Goal: Information Seeking & Learning: Learn about a topic

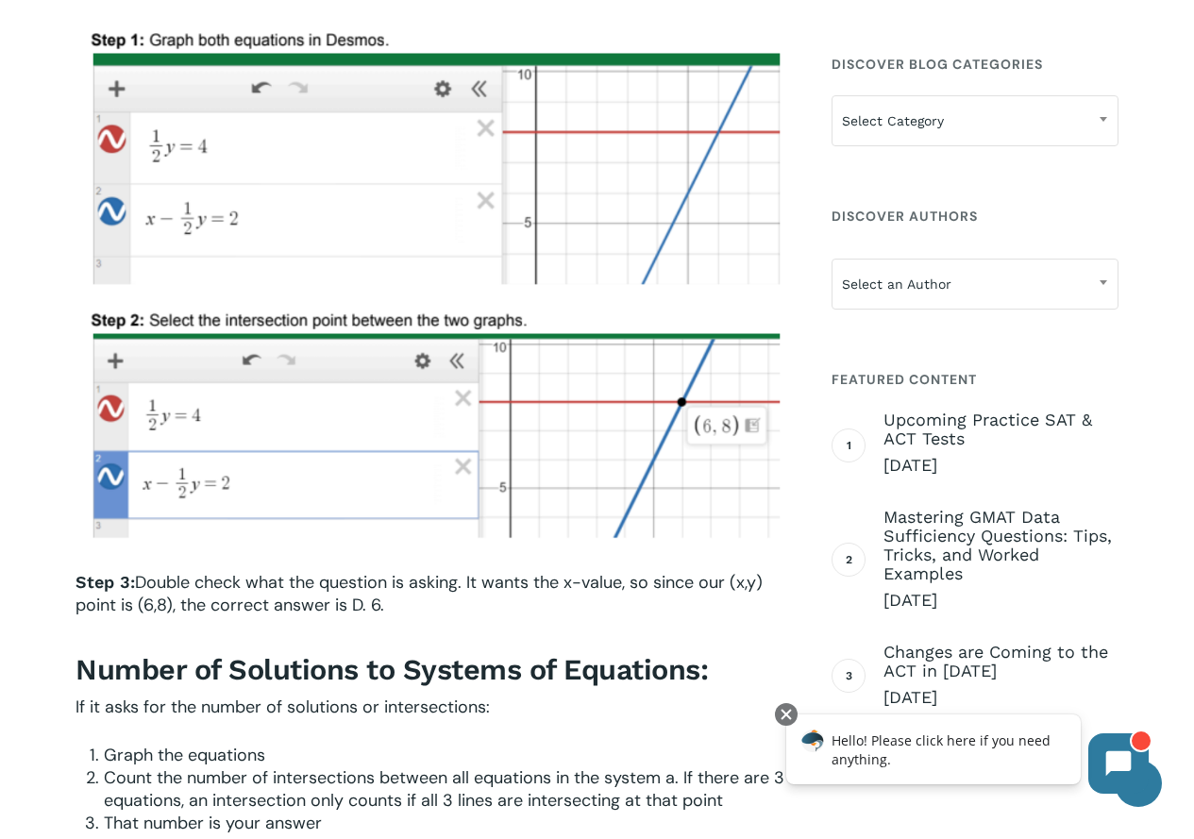
scroll to position [2548, 0]
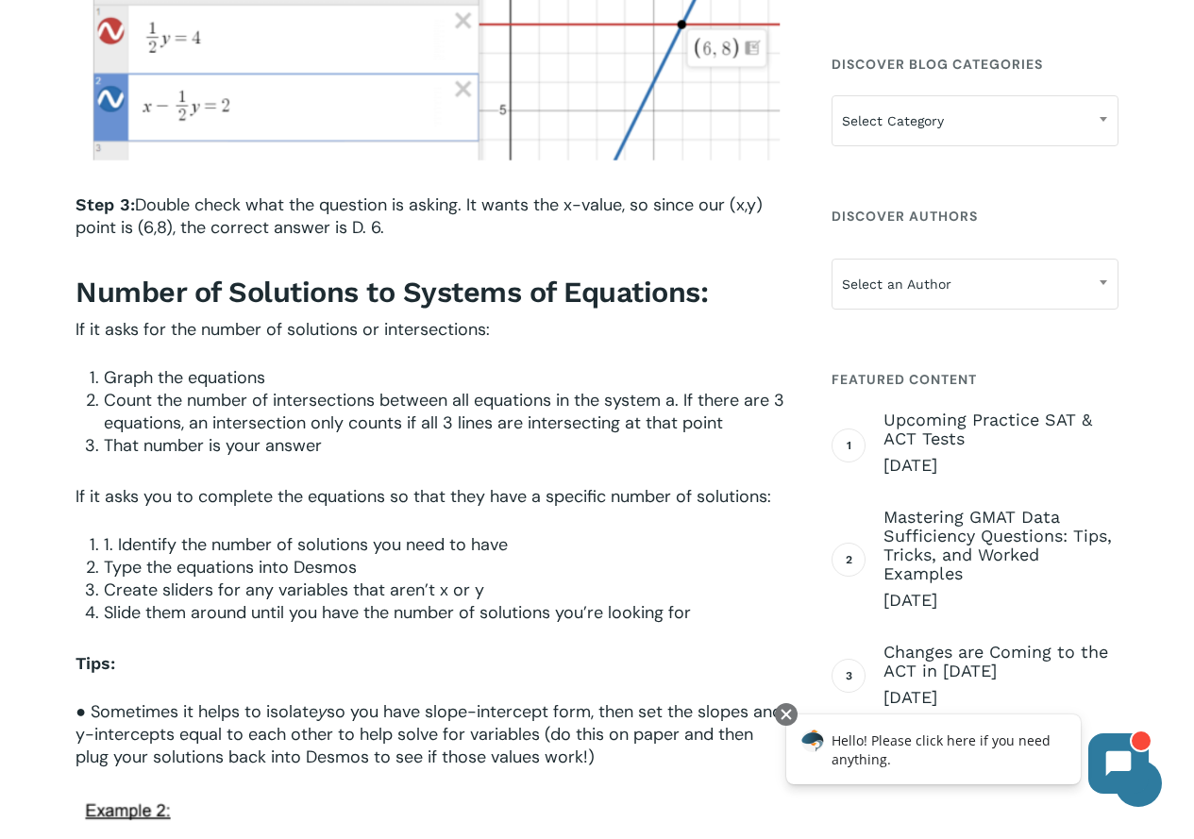
drag, startPoint x: 79, startPoint y: 291, endPoint x: 748, endPoint y: 318, distance: 668.8
click at [748, 318] on div "Step 3: Double check what the question is asking. It wants the x-value, so sinc…" at bounding box center [433, 480] width 715 height 575
click at [748, 318] on p "If it asks for the number of solutions or intersections:" at bounding box center [433, 342] width 715 height 48
drag, startPoint x: 81, startPoint y: 292, endPoint x: 510, endPoint y: 331, distance: 430.3
click at [510, 331] on div "Step 3: Double check what the question is asking. It wants the x-value, so sinc…" at bounding box center [433, 480] width 715 height 575
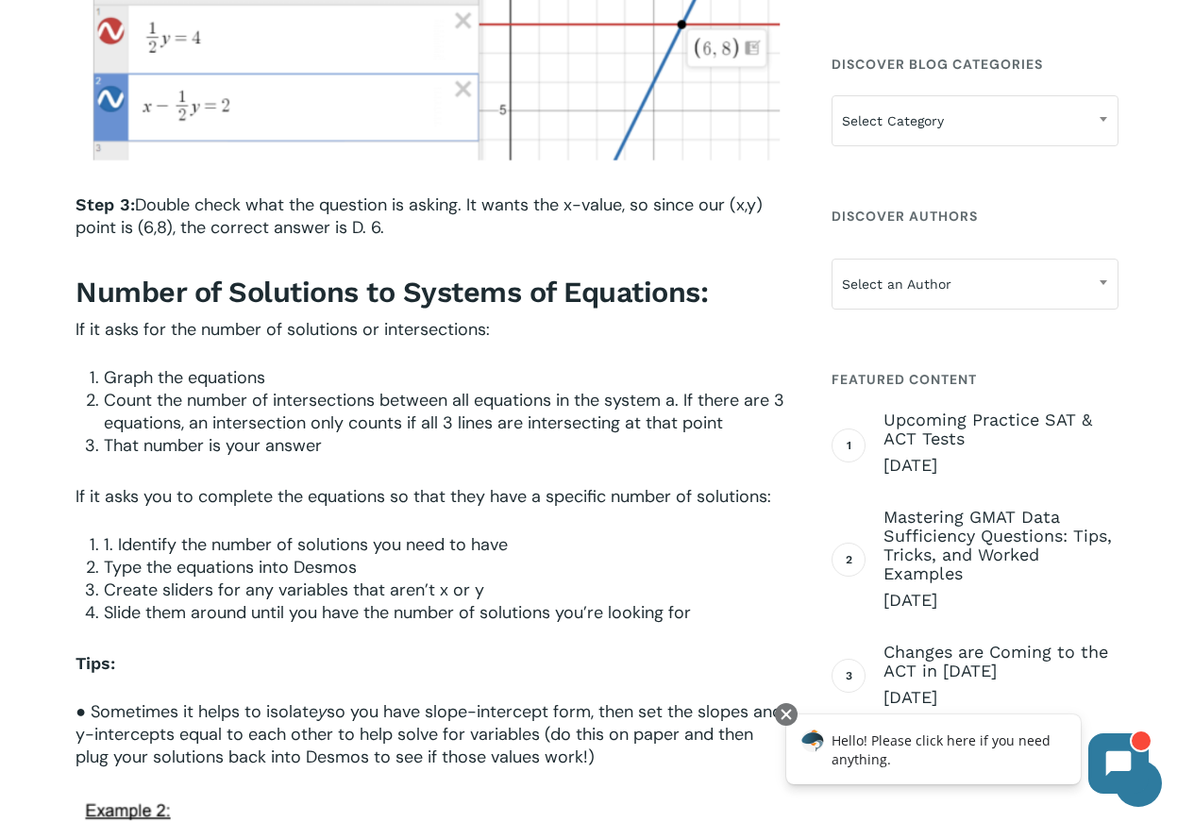
copy div "Number of Solutions to Systems of Equations: If it asks for the number of solut…"
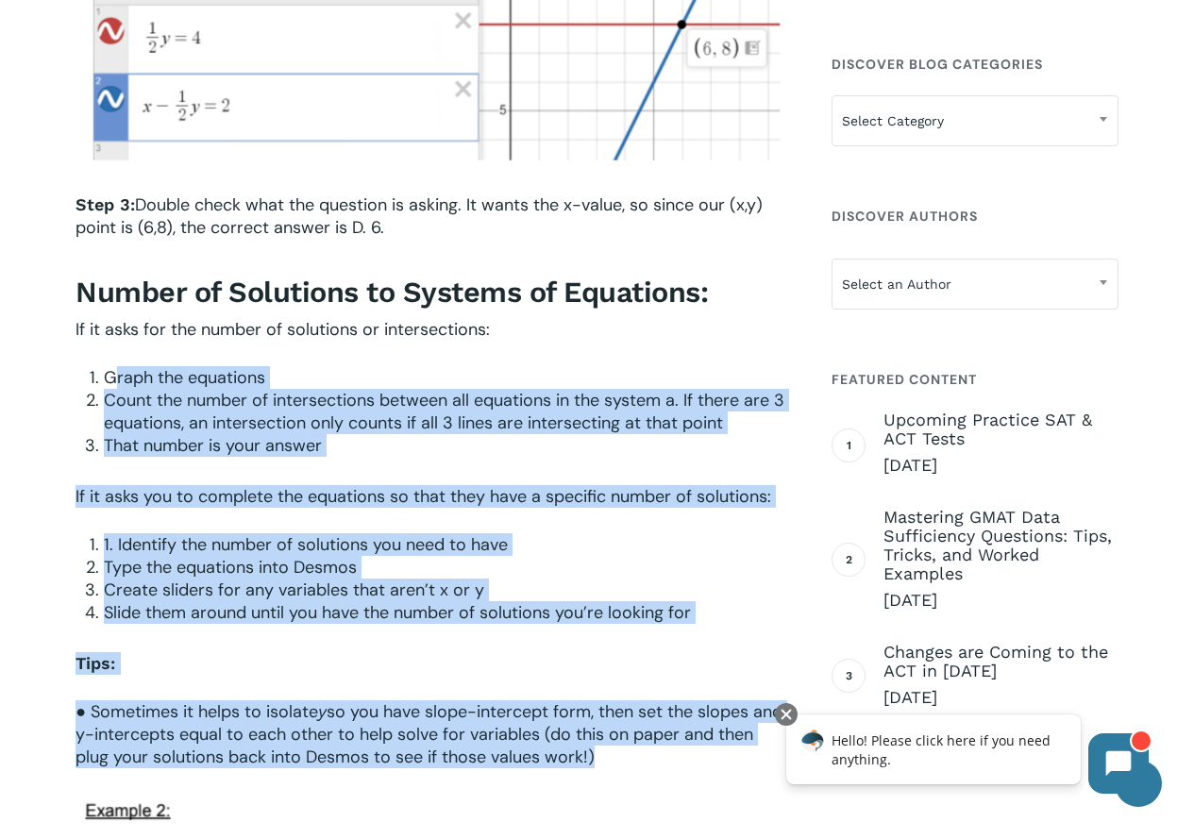
drag, startPoint x: 89, startPoint y: 376, endPoint x: 661, endPoint y: 757, distance: 687.4
click at [656, 766] on div "Step 3: Double check what the question is asking. It wants the x-value, so sinc…" at bounding box center [433, 480] width 715 height 575
copy div "Graph the equations Count the number of intersections between all equations in …"
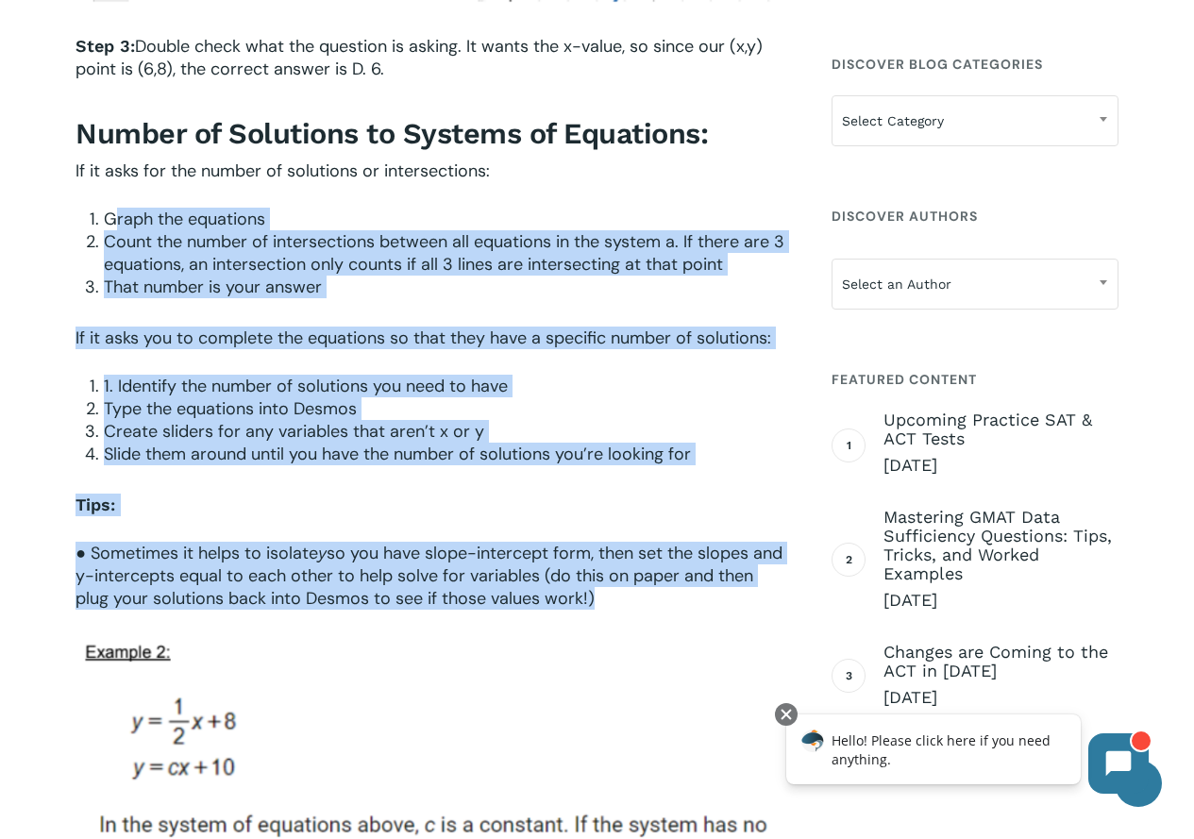
scroll to position [2737, 0]
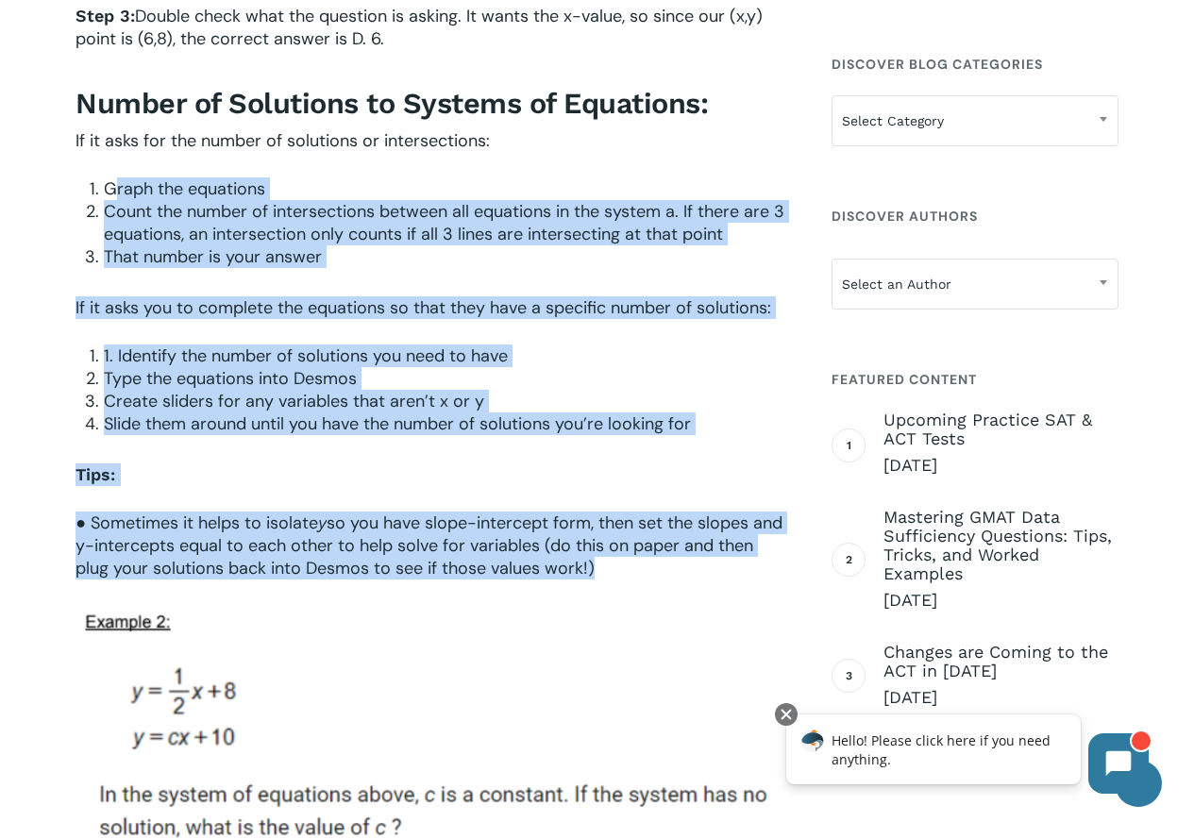
copy div "Graph the equations Count the number of intersections between all equations in …"
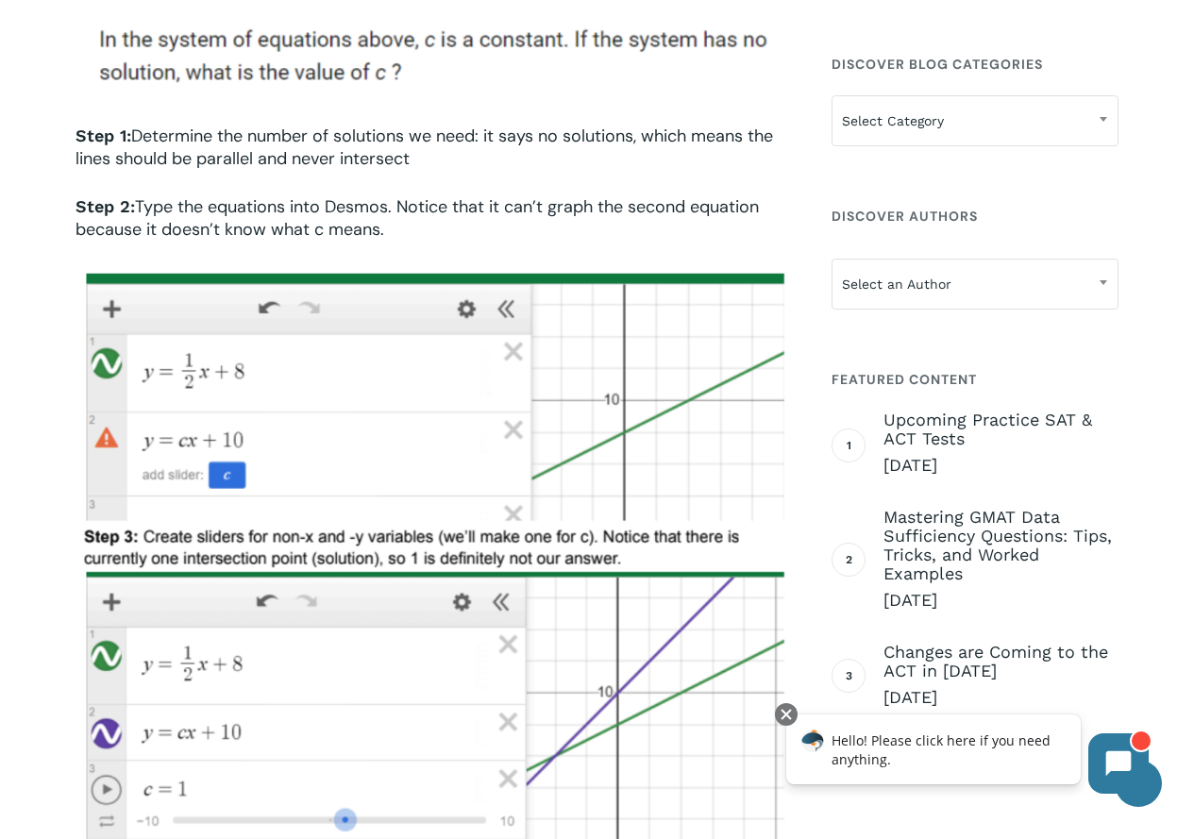
scroll to position [3587, 0]
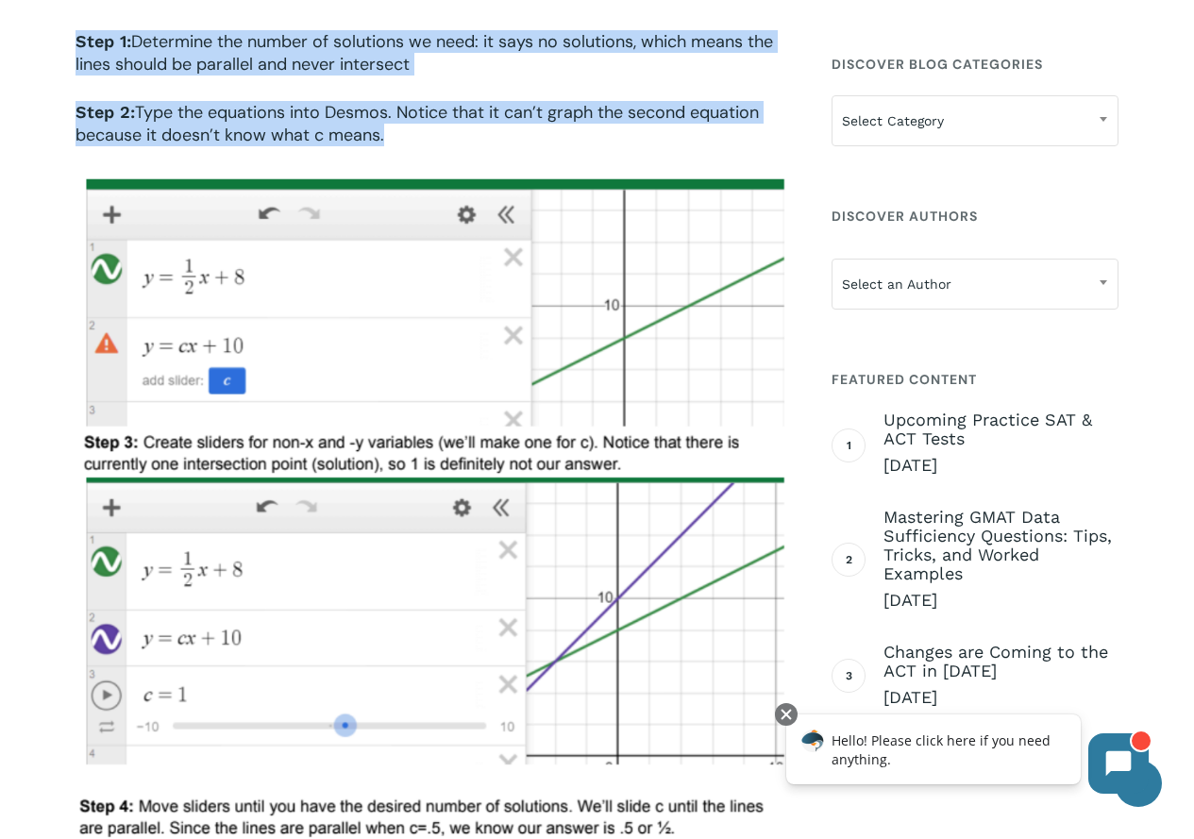
drag, startPoint x: 66, startPoint y: 41, endPoint x: 429, endPoint y: 156, distance: 381.2
copy div "Step 1: Determine the number of solutions we need: it says no solutions, which …"
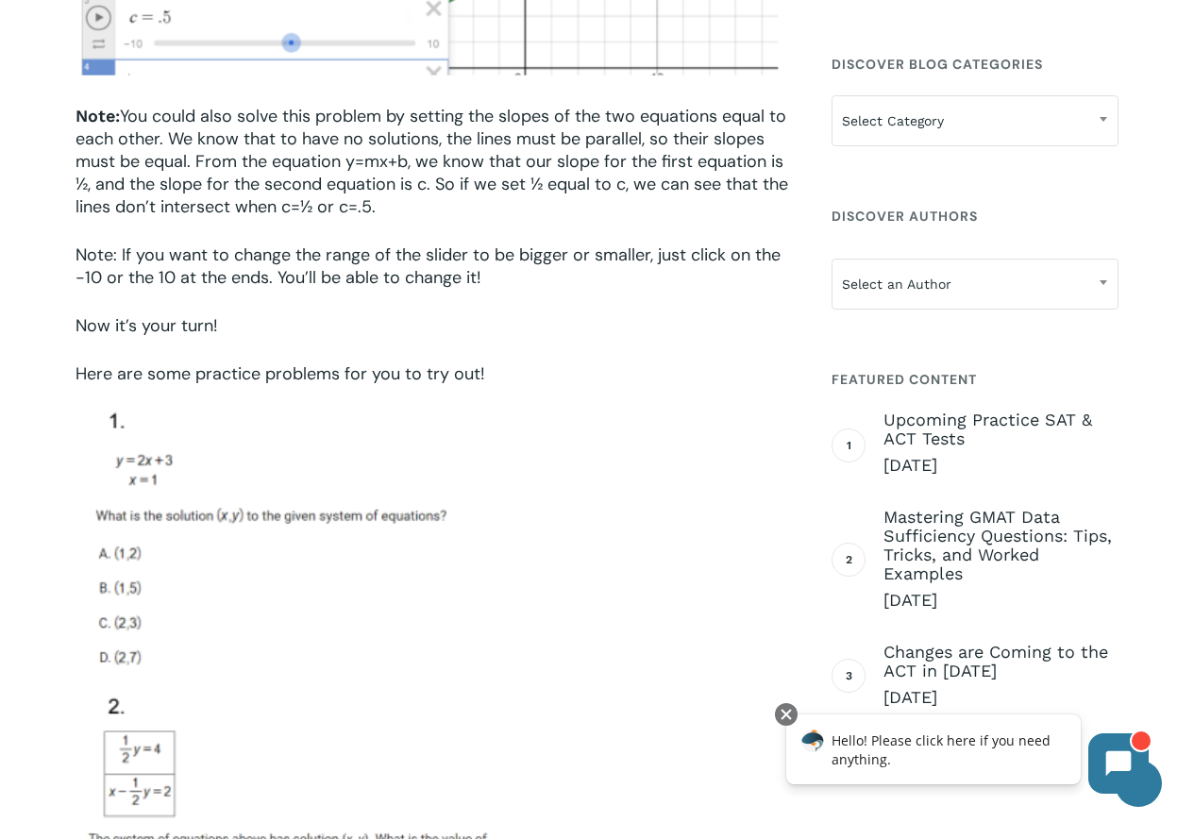
scroll to position [4625, 0]
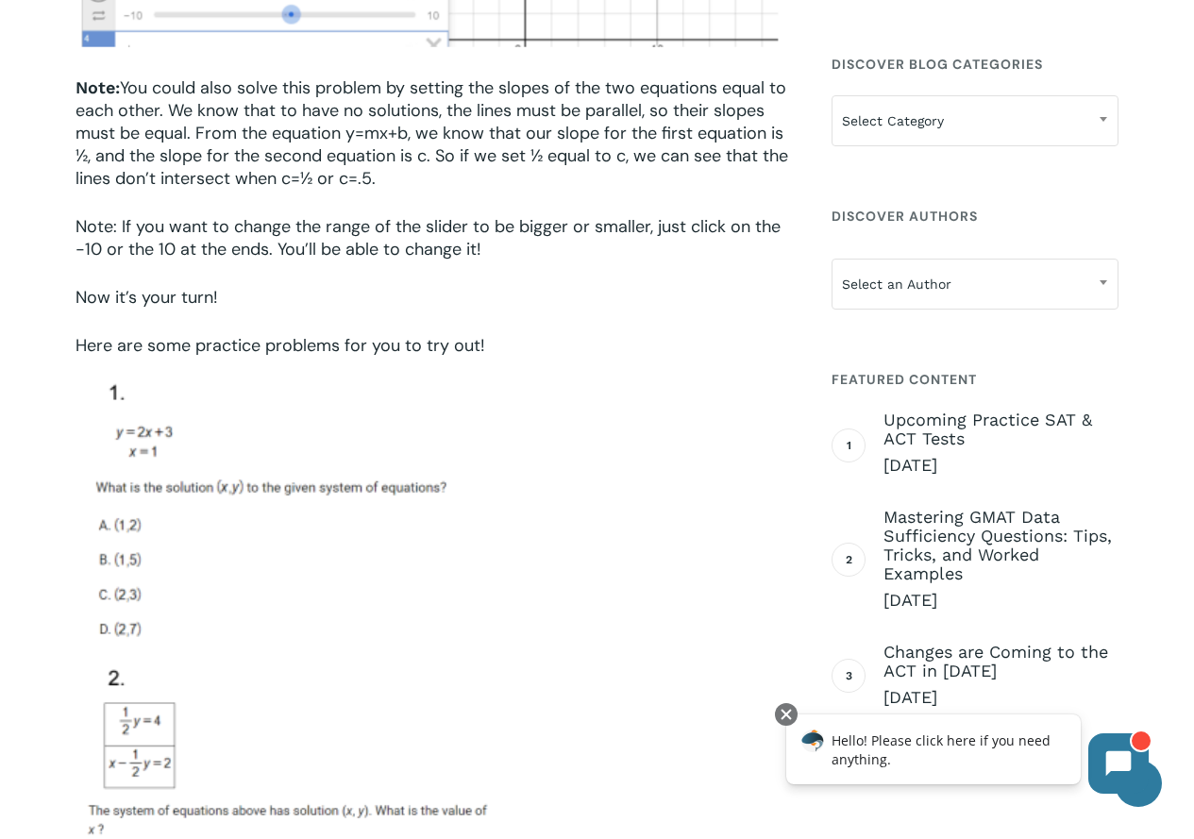
drag, startPoint x: 89, startPoint y: 89, endPoint x: 310, endPoint y: 318, distance: 318.4
click at [310, 318] on div "Introduction Single Variable Equation problems are common on the digital SAT, s…" at bounding box center [432, 786] width 729 height 9560
copy div "Note: You could also solve this problem by setting the slopes of the two equati…"
click at [595, 639] on div at bounding box center [433, 679] width 715 height 595
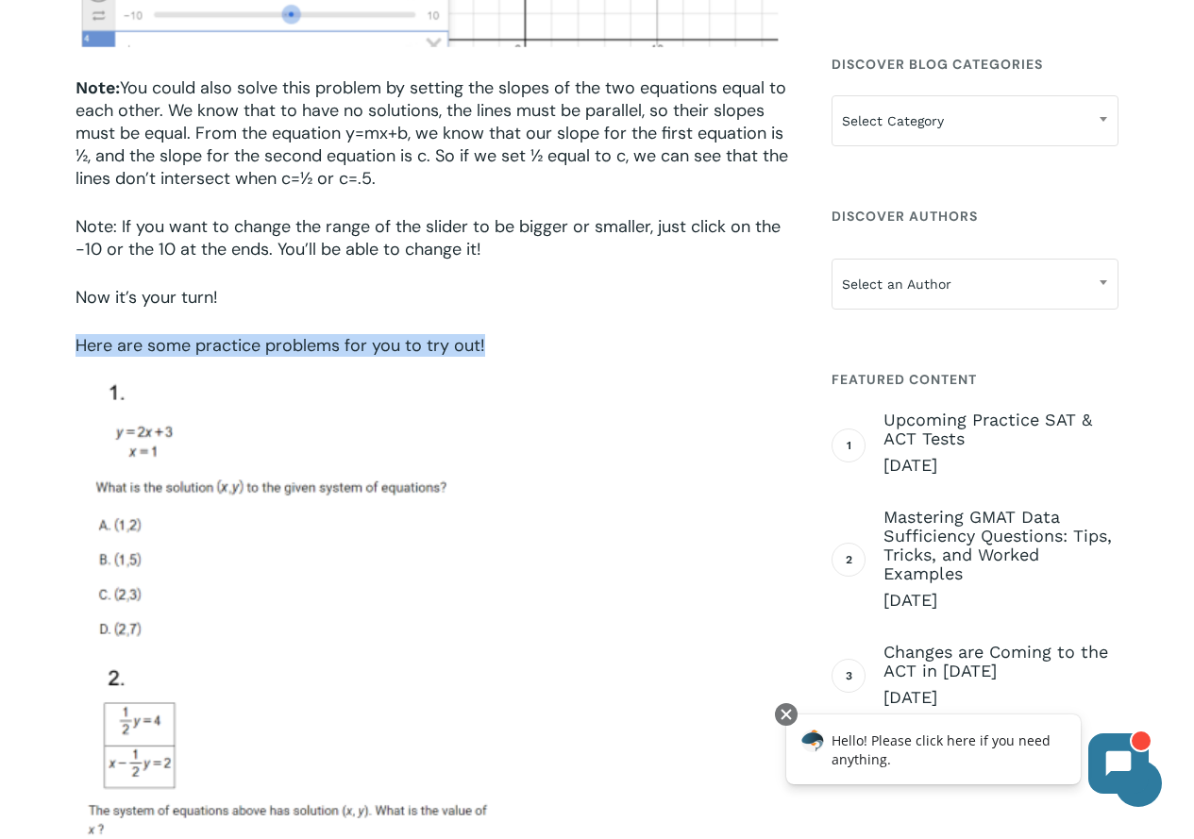
drag, startPoint x: 76, startPoint y: 342, endPoint x: 484, endPoint y: 375, distance: 410.0
click at [484, 375] on div "Introduction Single Variable Equation problems are common on the digital SAT, s…" at bounding box center [433, 791] width 715 height 9550
copy div "Here are some practice problems for you to try out!"
